Goal: Information Seeking & Learning: Learn about a topic

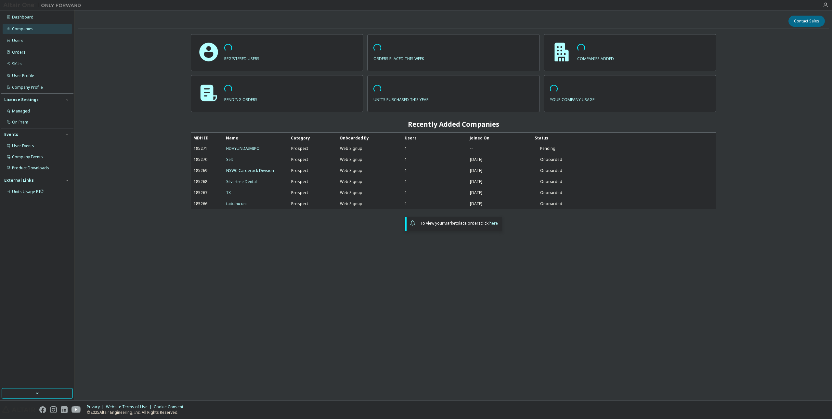
click at [45, 27] on div "Companies" at bounding box center [37, 29] width 69 height 10
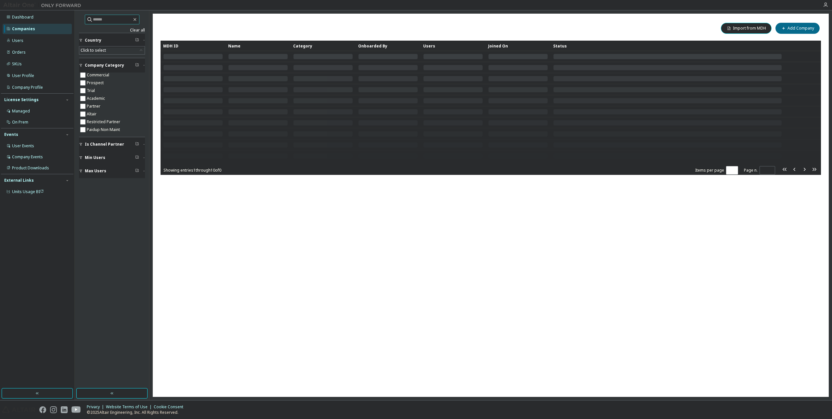
click at [120, 17] on input "text" at bounding box center [112, 19] width 39 height 7
paste input "**********"
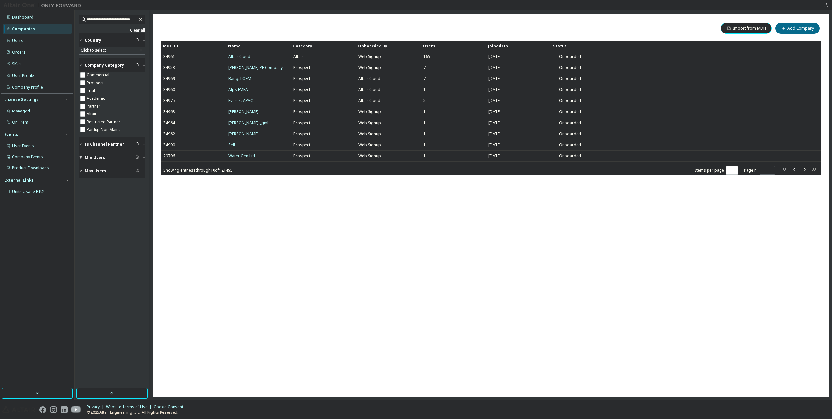
type input "**********"
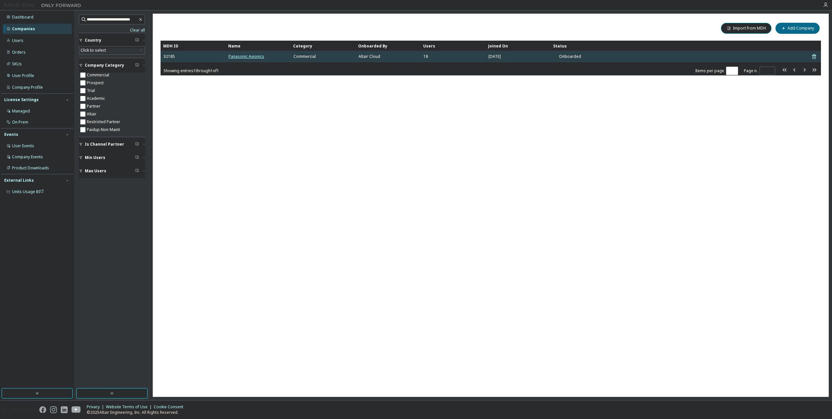
click at [245, 54] on link "Panasonic Avionics" at bounding box center [247, 57] width 36 height 6
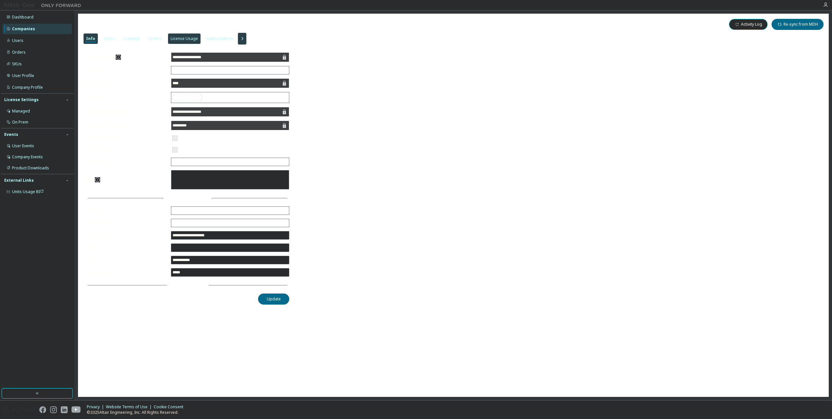
click at [177, 39] on div "License Usage" at bounding box center [184, 38] width 27 height 5
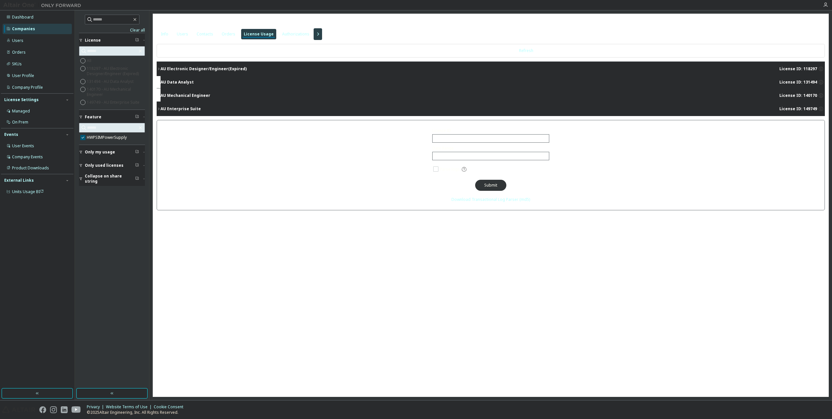
click at [164, 68] on div "AU Electronic Designer/Engineer (Expired)" at bounding box center [204, 68] width 86 height 5
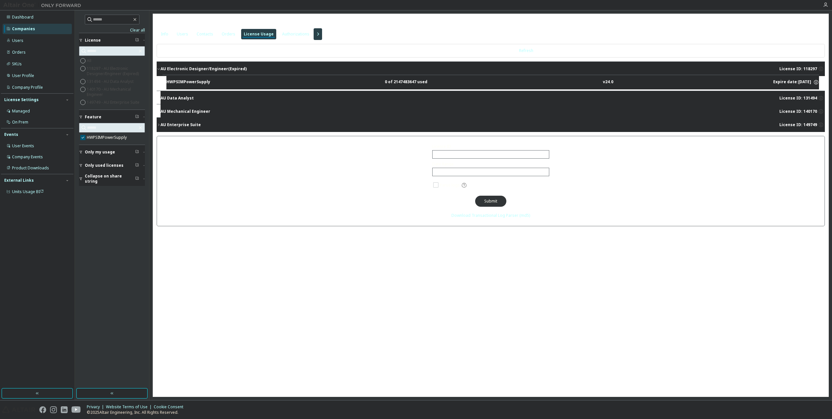
click at [239, 173] on div "Licence ID All Date Range Click to select Parse logs Submit Download Transactio…" at bounding box center [491, 181] width 669 height 90
click at [160, 124] on icon "button" at bounding box center [159, 125] width 4 height 4
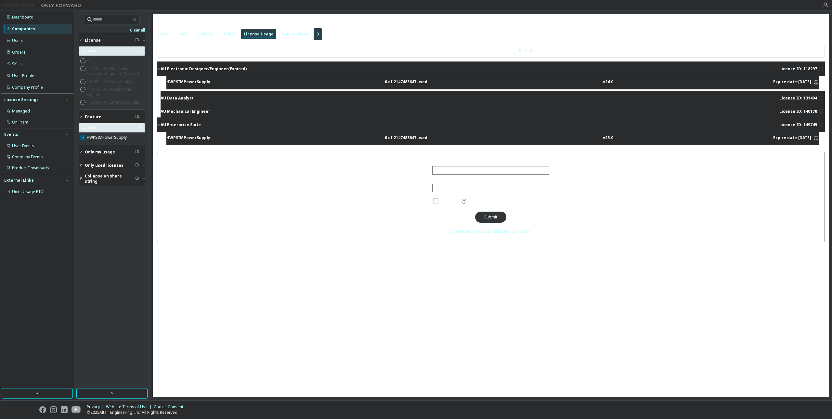
click at [158, 124] on icon "button" at bounding box center [159, 125] width 4 height 4
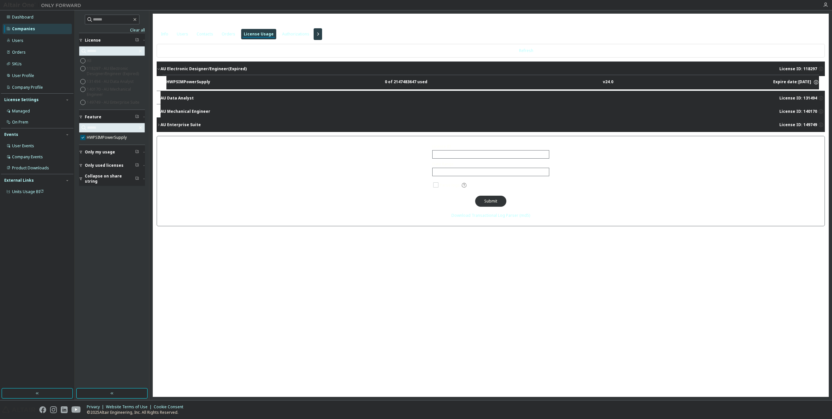
click at [314, 33] on icon "button" at bounding box center [318, 34] width 8 height 8
click at [172, 121] on button "AU Enterprise Suite License ID: 149749" at bounding box center [491, 125] width 669 height 14
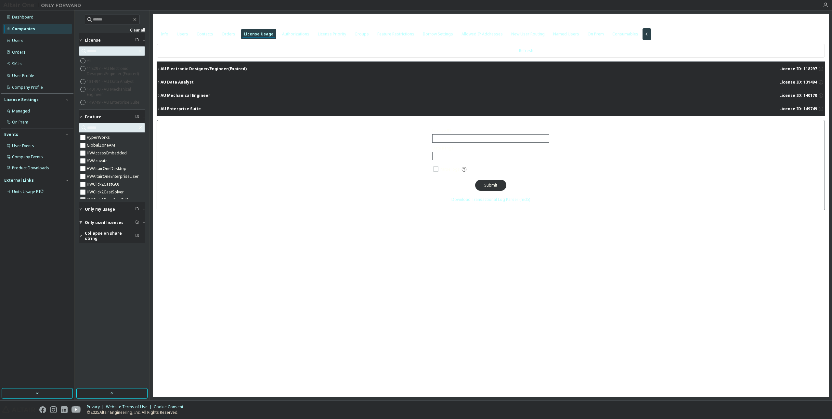
click at [166, 111] on div "AU Enterprise Suite" at bounding box center [181, 108] width 40 height 5
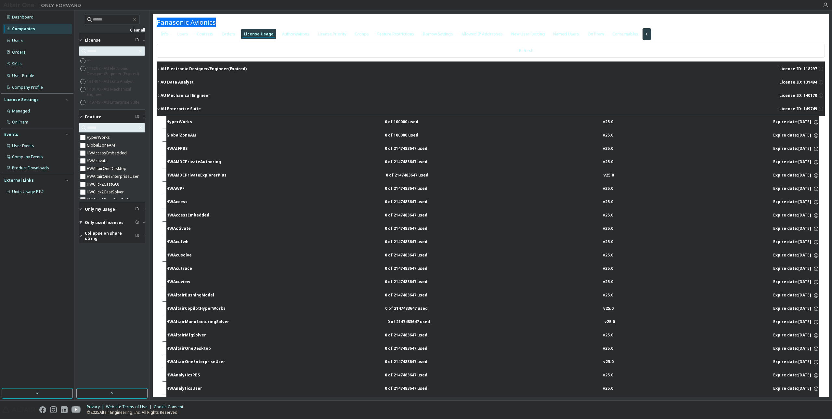
drag, startPoint x: 205, startPoint y: 22, endPoint x: 156, endPoint y: 23, distance: 49.8
copy span "Panasonic Avionics"
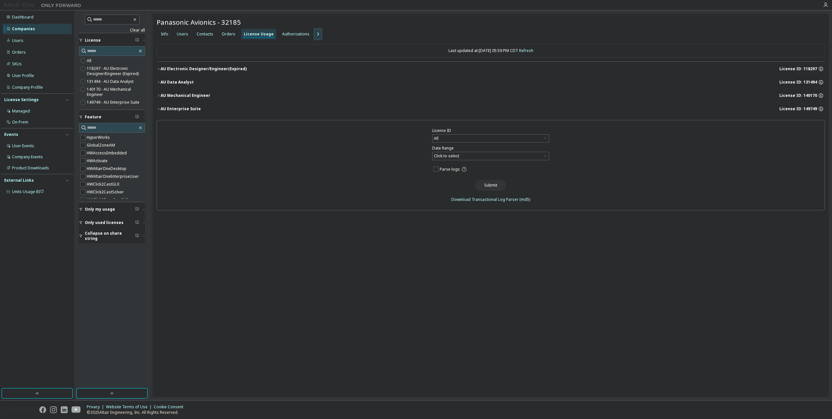
drag, startPoint x: 311, startPoint y: 32, endPoint x: 324, endPoint y: 49, distance: 20.9
click at [314, 32] on icon "button" at bounding box center [318, 34] width 8 height 8
click at [355, 32] on div "Groups" at bounding box center [362, 34] width 14 height 5
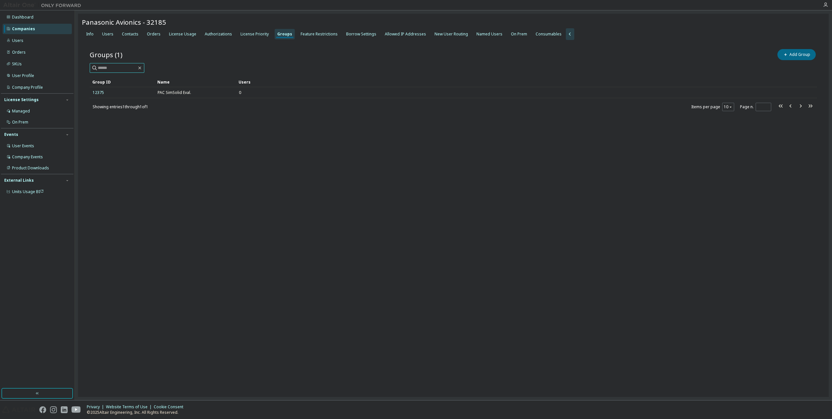
click at [136, 70] on input "text" at bounding box center [117, 68] width 39 height 7
paste input "**********"
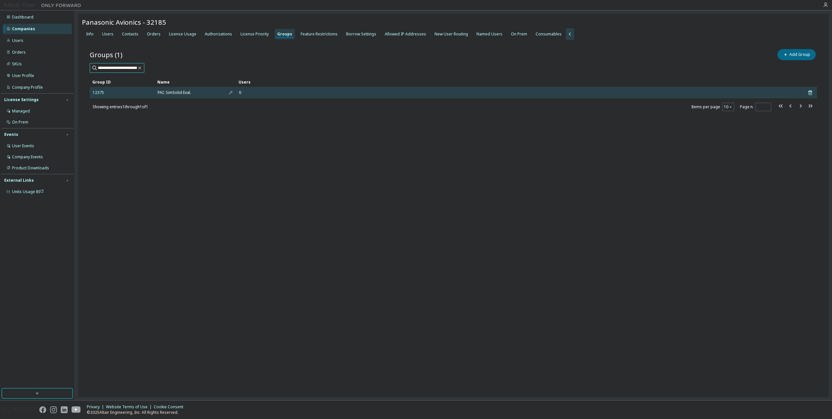
scroll to position [0, 3]
type input "**********"
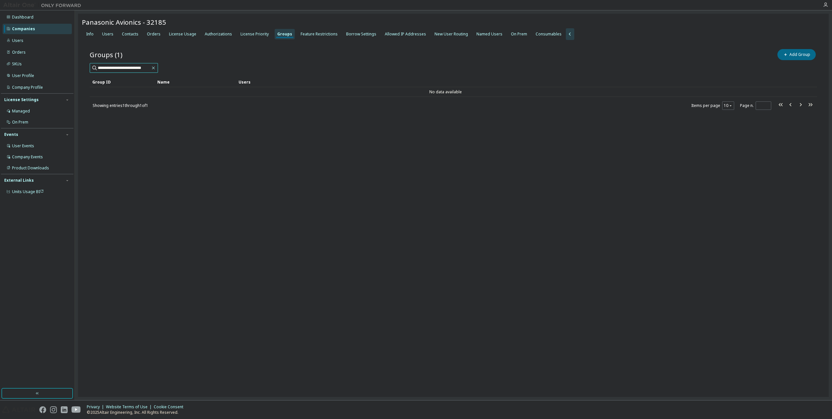
scroll to position [0, 0]
click at [152, 66] on icon "button" at bounding box center [153, 67] width 5 height 5
drag, startPoint x: 275, startPoint y: 59, endPoint x: 279, endPoint y: 58, distance: 4.3
click at [279, 59] on div "Groups (1) Add Group" at bounding box center [454, 55] width 728 height 14
click at [254, 33] on div "License Priority" at bounding box center [255, 34] width 28 height 5
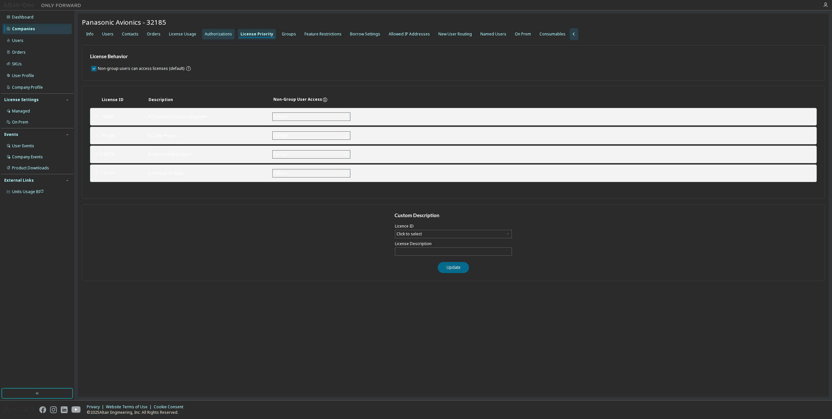
click at [221, 34] on div "Authorizations" at bounding box center [218, 34] width 27 height 5
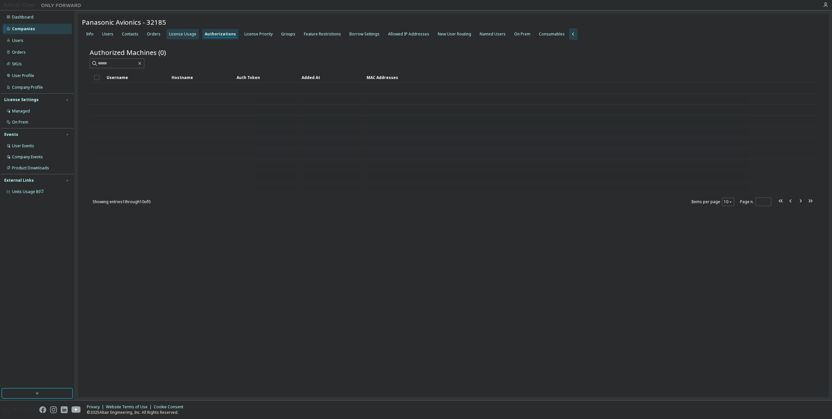
click at [173, 34] on div "License Usage" at bounding box center [182, 34] width 27 height 5
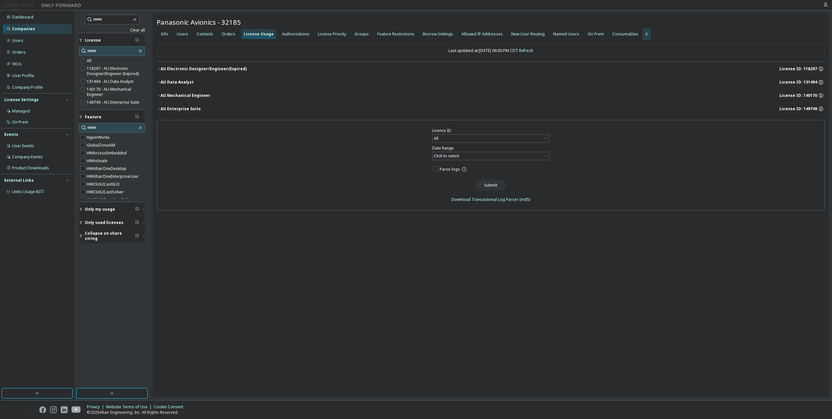
drag, startPoint x: 223, startPoint y: 67, endPoint x: 245, endPoint y: 67, distance: 21.8
click at [178, 69] on div "AU Electronic Designer/Engineer (Expired)" at bounding box center [204, 68] width 86 height 5
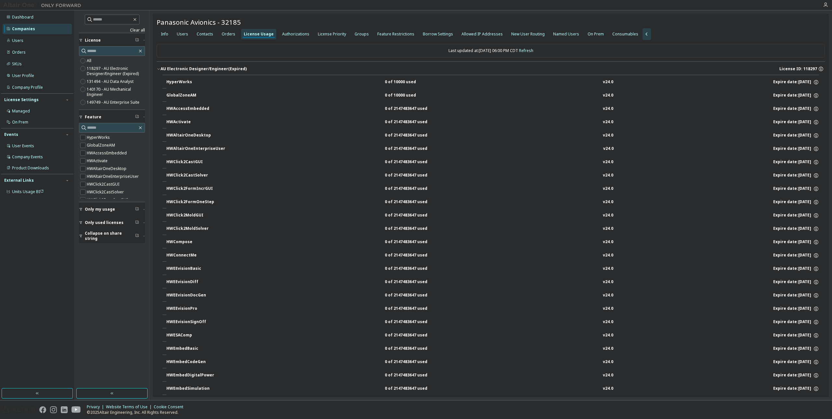
drag, startPoint x: 195, startPoint y: 66, endPoint x: 170, endPoint y: 69, distance: 25.2
click at [195, 66] on div "AU Electronic Designer/Engineer (Expired)" at bounding box center [204, 68] width 86 height 5
